Goal: Task Accomplishment & Management: Manage account settings

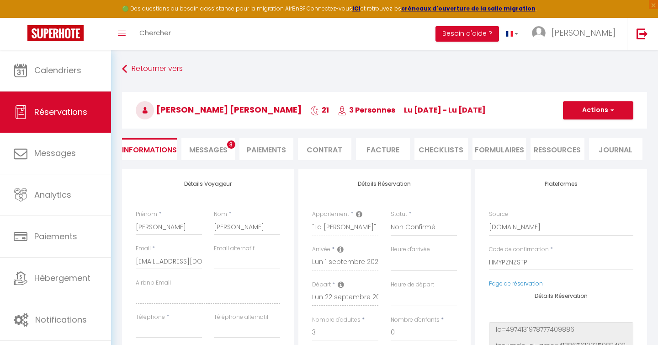
select select
select select "37900"
select select "2"
select select
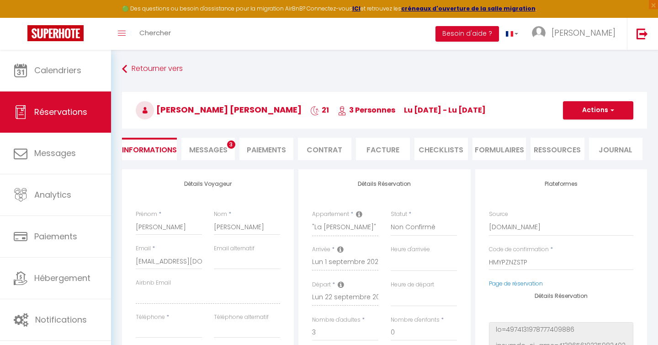
select select "10"
select select "14"
select select "1"
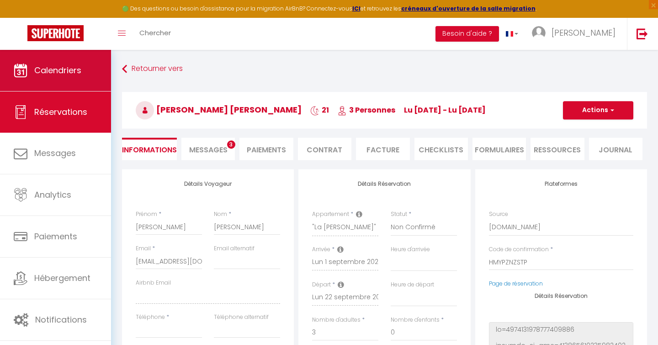
scroll to position [121, 0]
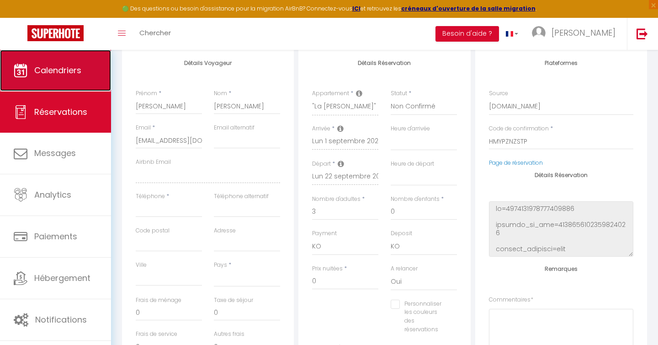
click at [66, 59] on link "Calendriers" at bounding box center [55, 70] width 111 height 41
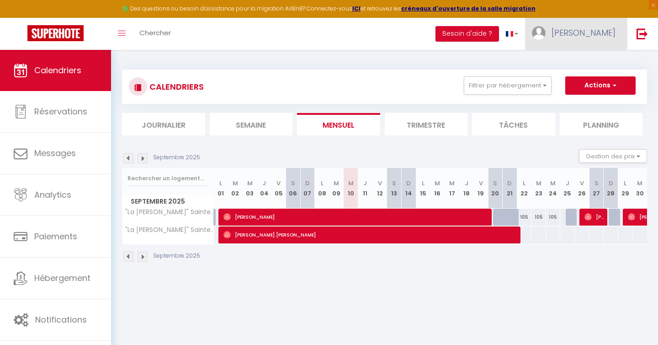
click at [597, 35] on span "[PERSON_NAME]" at bounding box center [584, 32] width 64 height 11
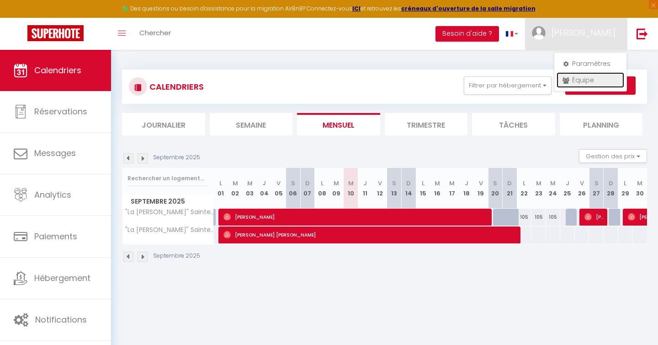
click at [587, 77] on link "Équipe" at bounding box center [591, 80] width 68 height 16
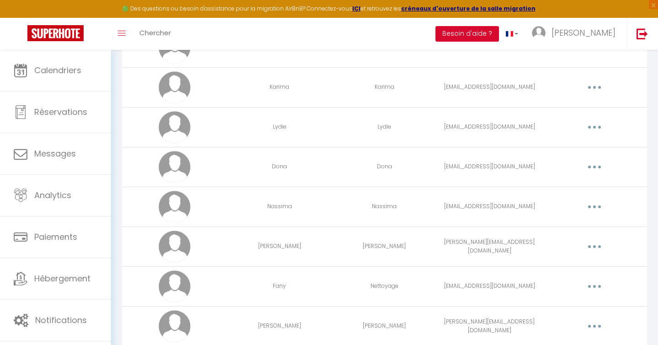
scroll to position [299, 0]
click at [589, 165] on button "button" at bounding box center [595, 165] width 26 height 15
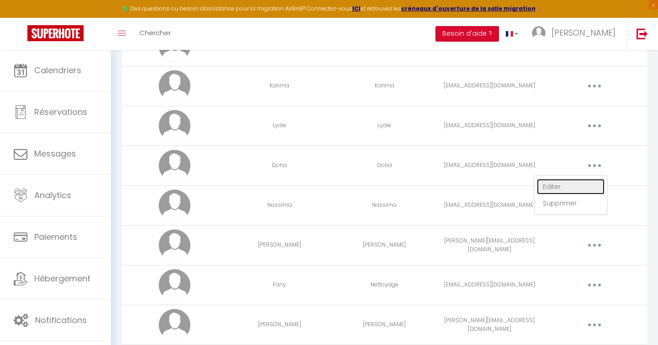
click at [580, 183] on link "Editer" at bounding box center [571, 187] width 68 height 16
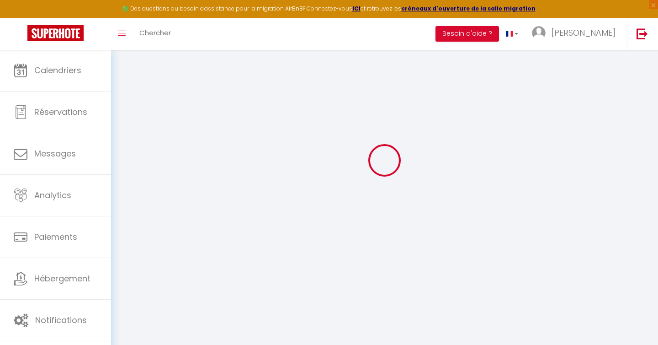
scroll to position [50, 0]
select select
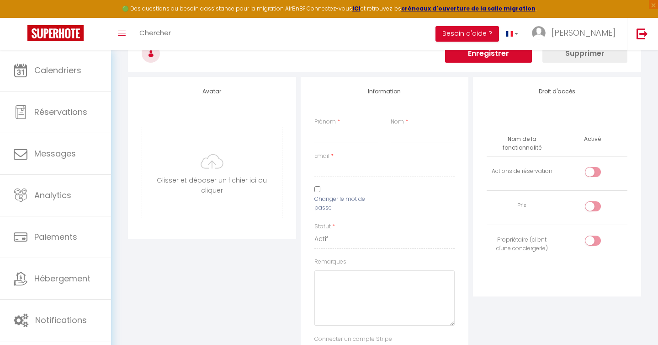
type input "Dona"
type input "[EMAIL_ADDRESS][DOMAIN_NAME]"
type textarea "[URL][DOMAIN_NAME]"
checkbox input "false"
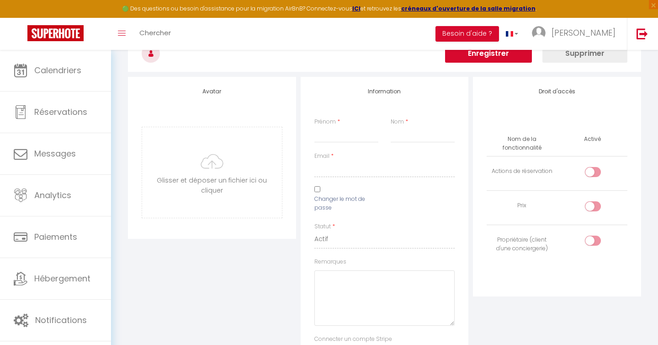
checkbox input "false"
checkbox input "true"
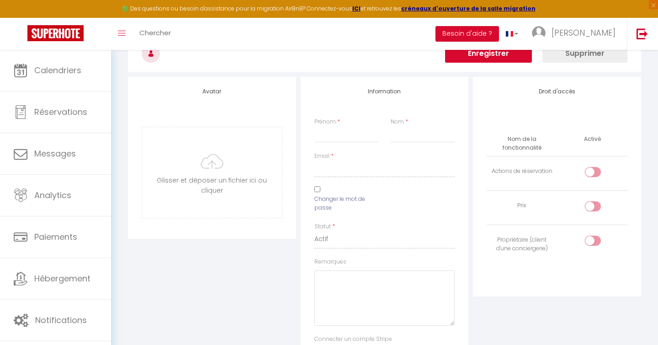
checkbox input "true"
checkbox input "false"
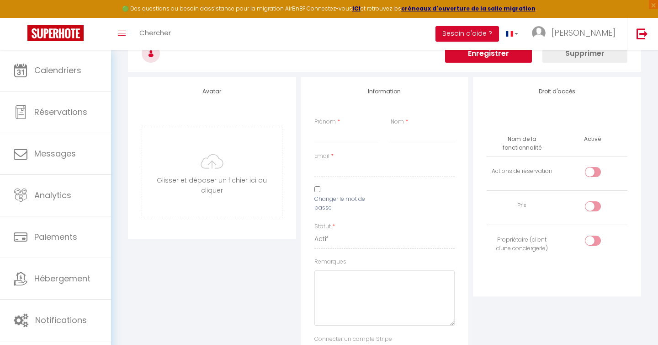
checkbox input "false"
checkbox input "true"
checkbox input "false"
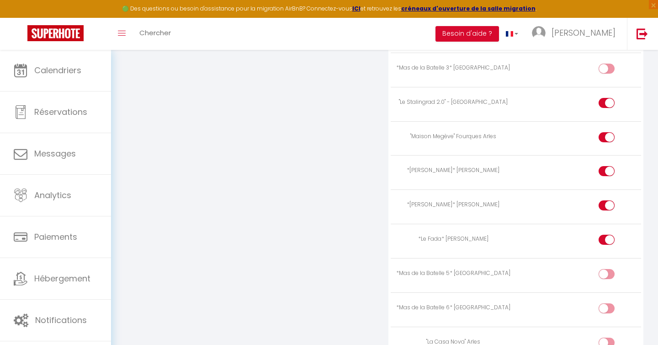
scroll to position [2798, 0]
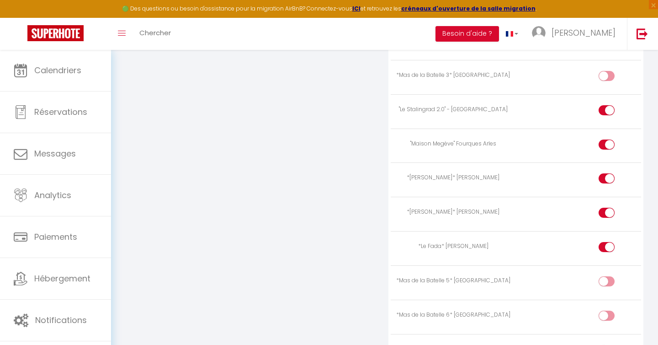
click at [606, 139] on div at bounding box center [607, 144] width 16 height 10
click at [607, 139] on input "checkbox" at bounding box center [615, 146] width 16 height 14
checkbox input "false"
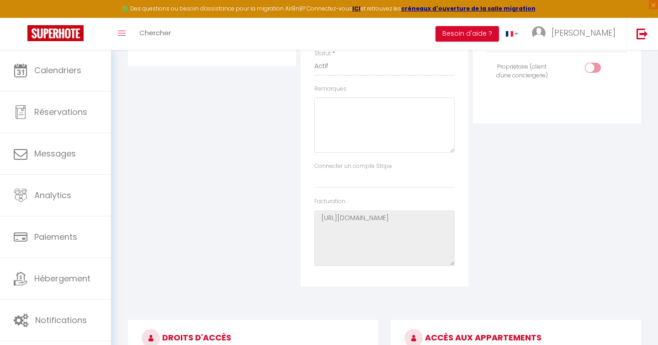
scroll to position [0, 0]
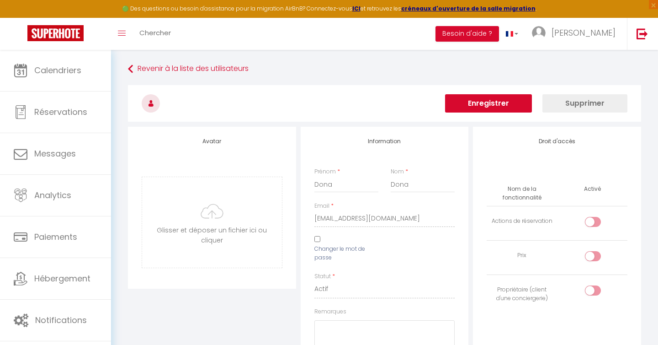
click at [515, 105] on button "Enregistrer" at bounding box center [488, 103] width 87 height 18
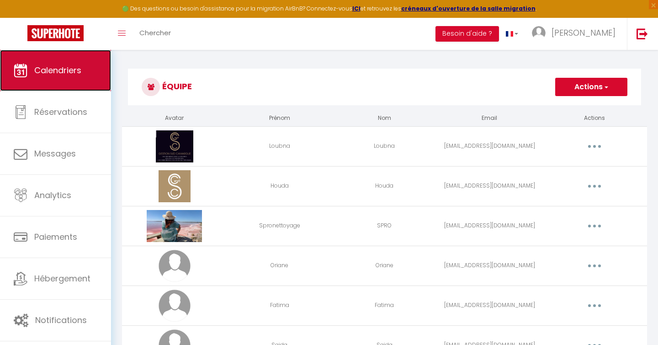
click at [50, 59] on link "Calendriers" at bounding box center [55, 70] width 111 height 41
